Goal: Information Seeking & Learning: Learn about a topic

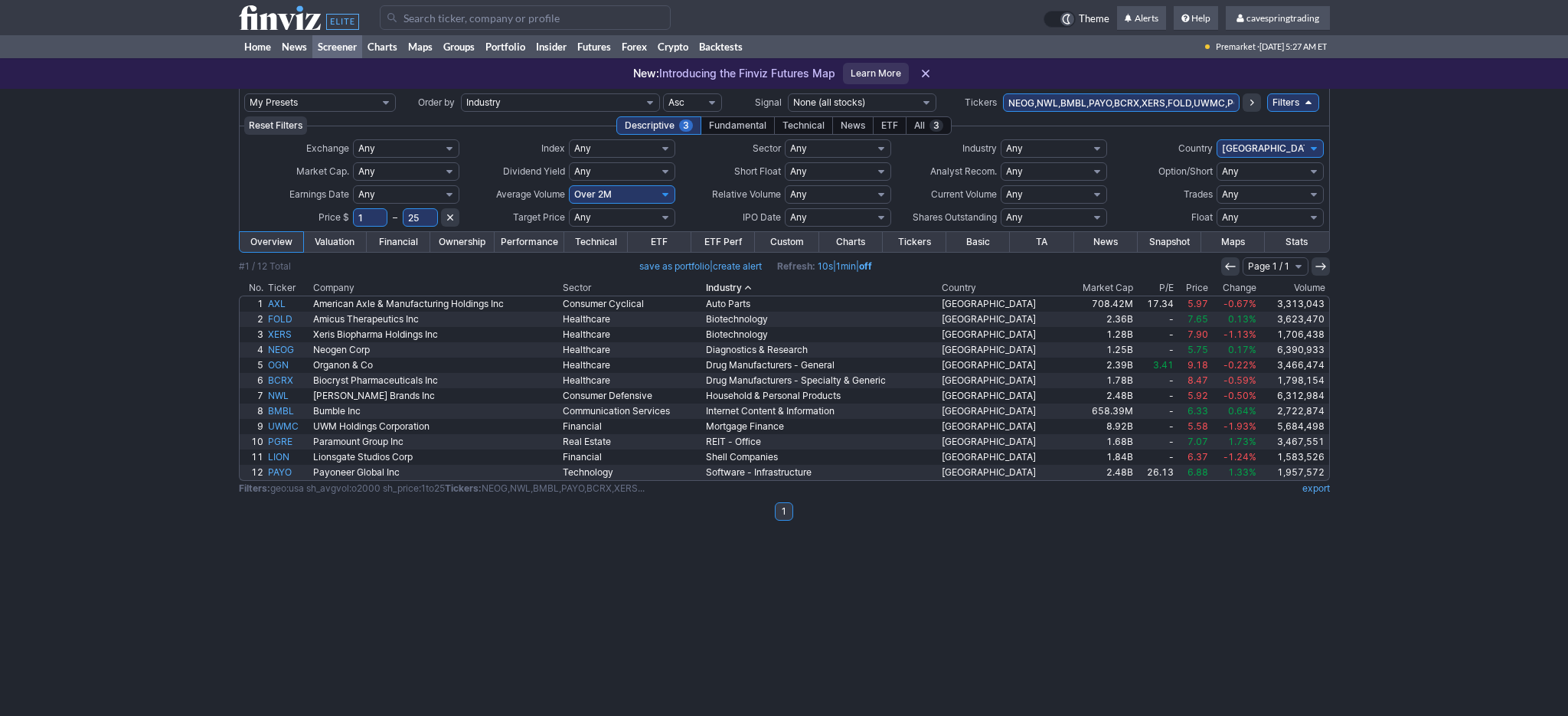
click at [1319, 537] on td at bounding box center [784, 530] width 1091 height 16
click at [813, 656] on div "My Presets -Save Screen -Edit Screens s: RATIO USE s: RATIO s: stock screen s: …" at bounding box center [784, 402] width 1568 height 627
click at [878, 412] on link "Internet Content & Information" at bounding box center [821, 412] width 236 height 16
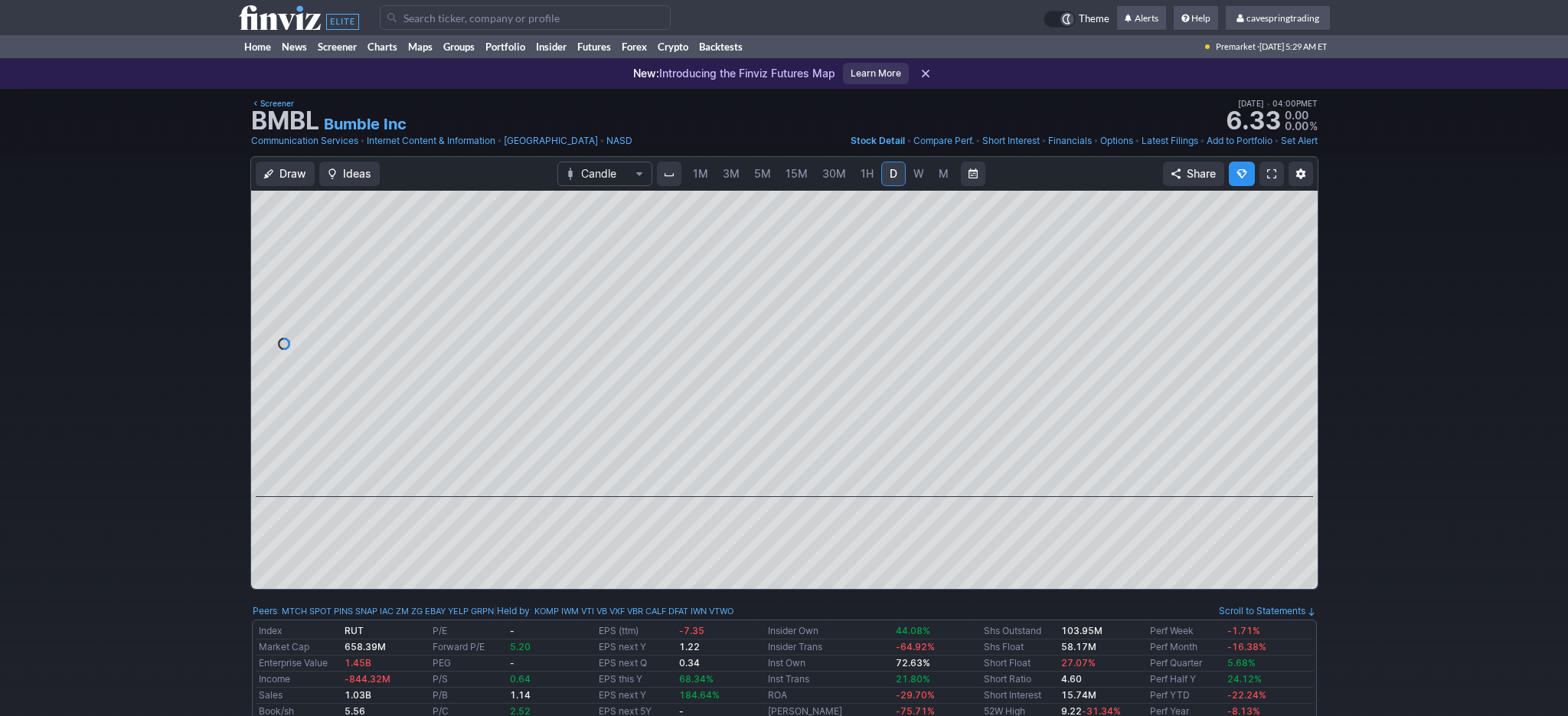
click at [916, 182] on link "W" at bounding box center [919, 174] width 24 height 24
click at [943, 178] on span "M" at bounding box center [943, 173] width 10 height 13
click at [906, 167] on link "W" at bounding box center [919, 174] width 24 height 24
